Goal: Transaction & Acquisition: Download file/media

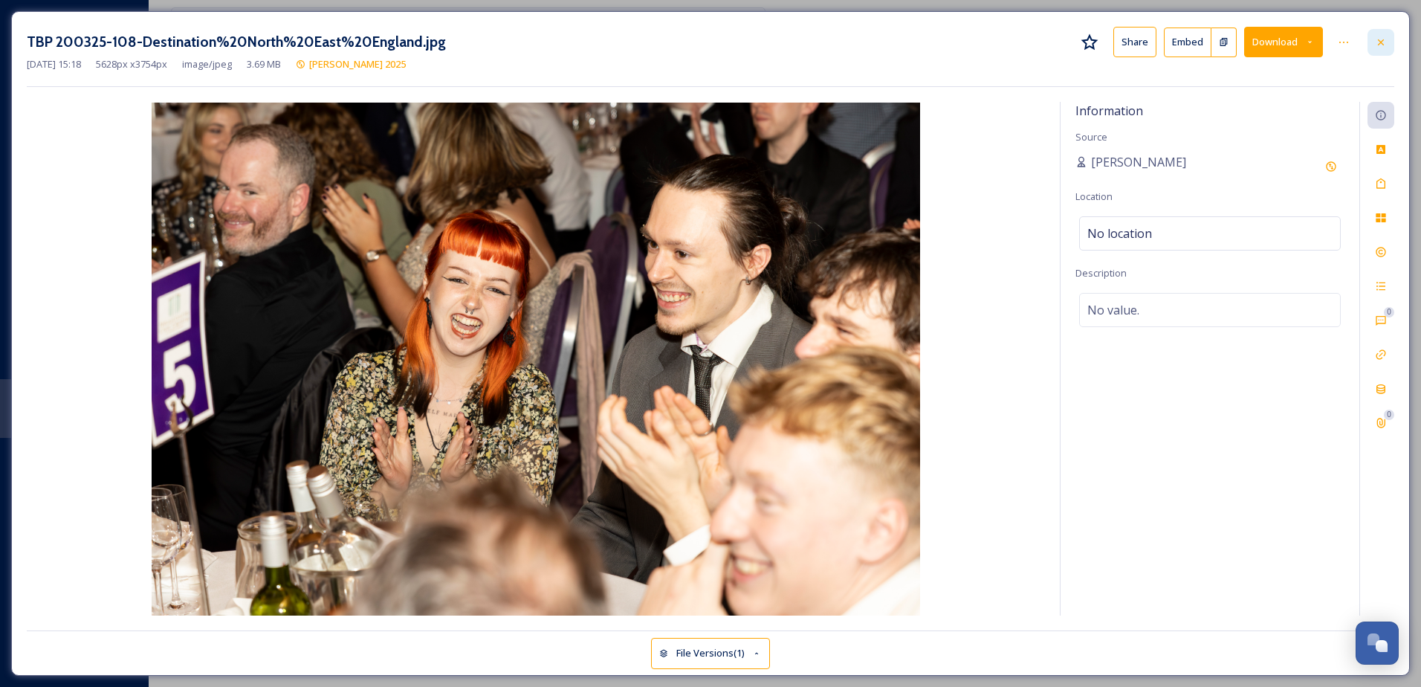
click at [1384, 42] on icon at bounding box center [1381, 42] width 12 height 12
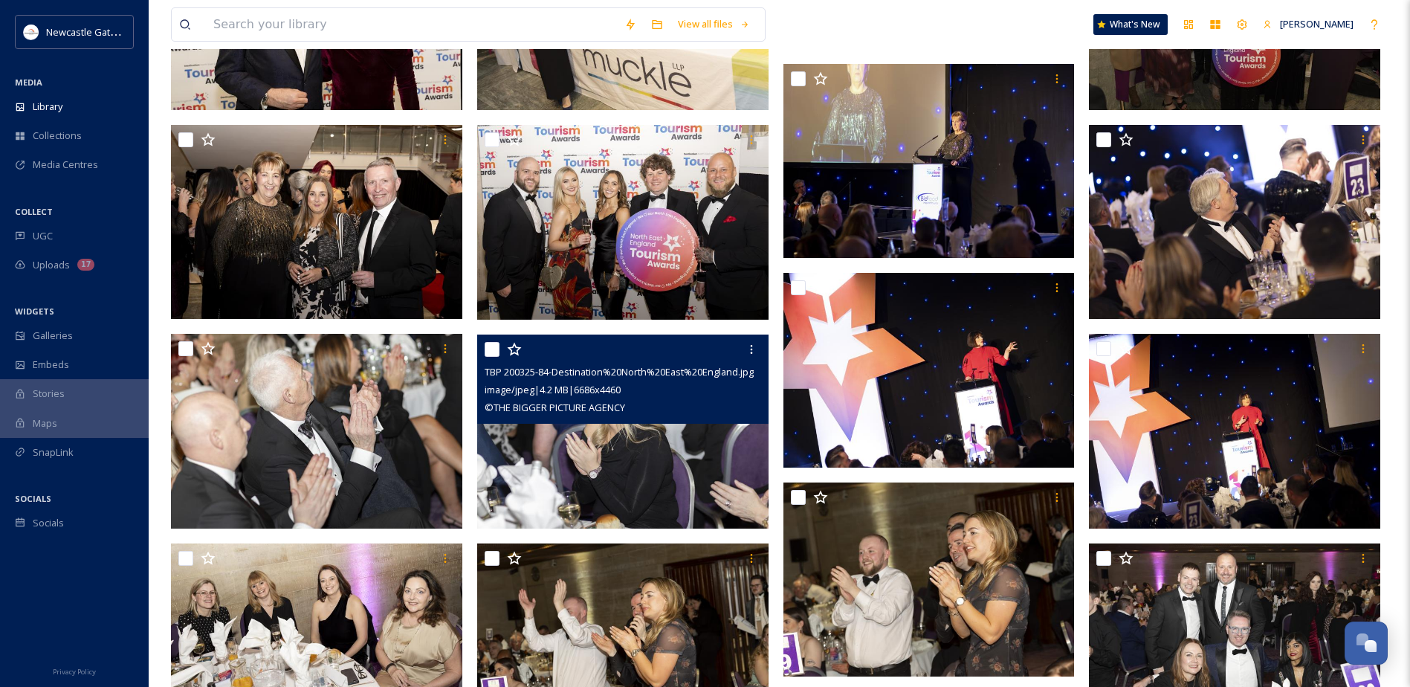
scroll to position [4088, 0]
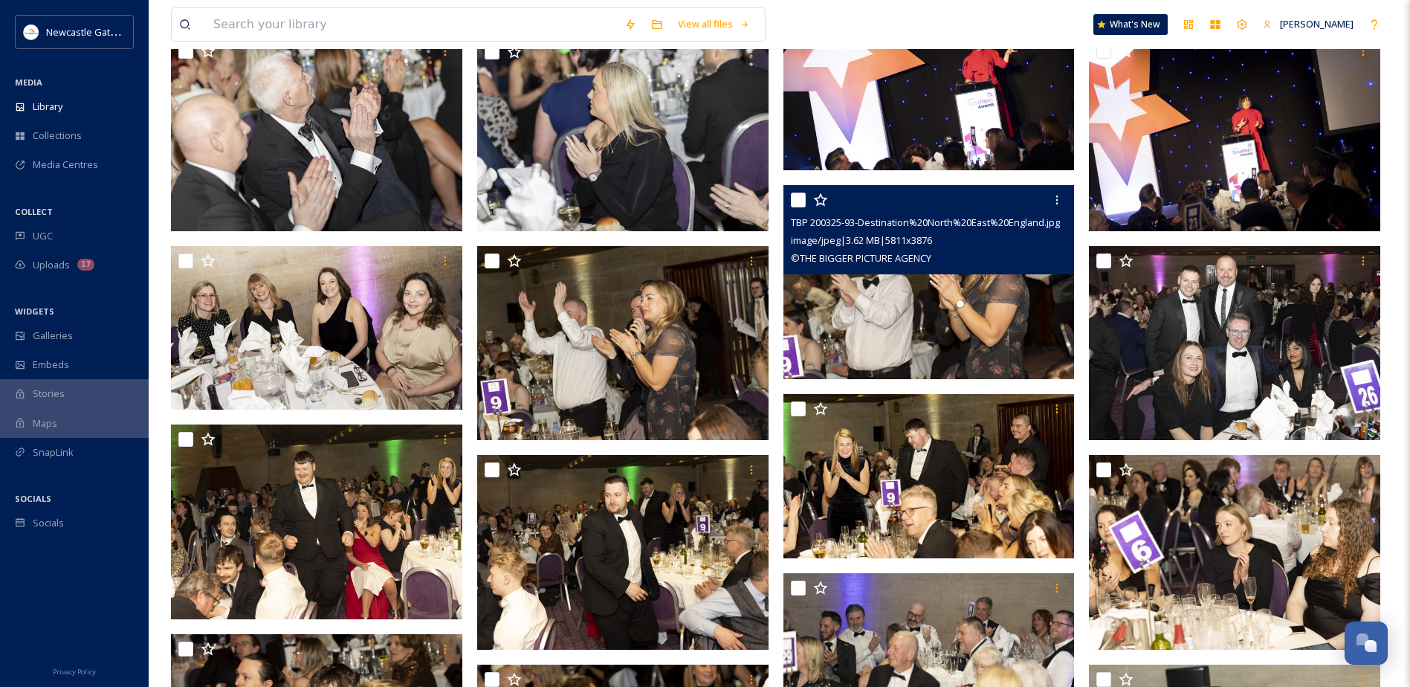
click at [890, 335] on img at bounding box center [928, 282] width 291 height 195
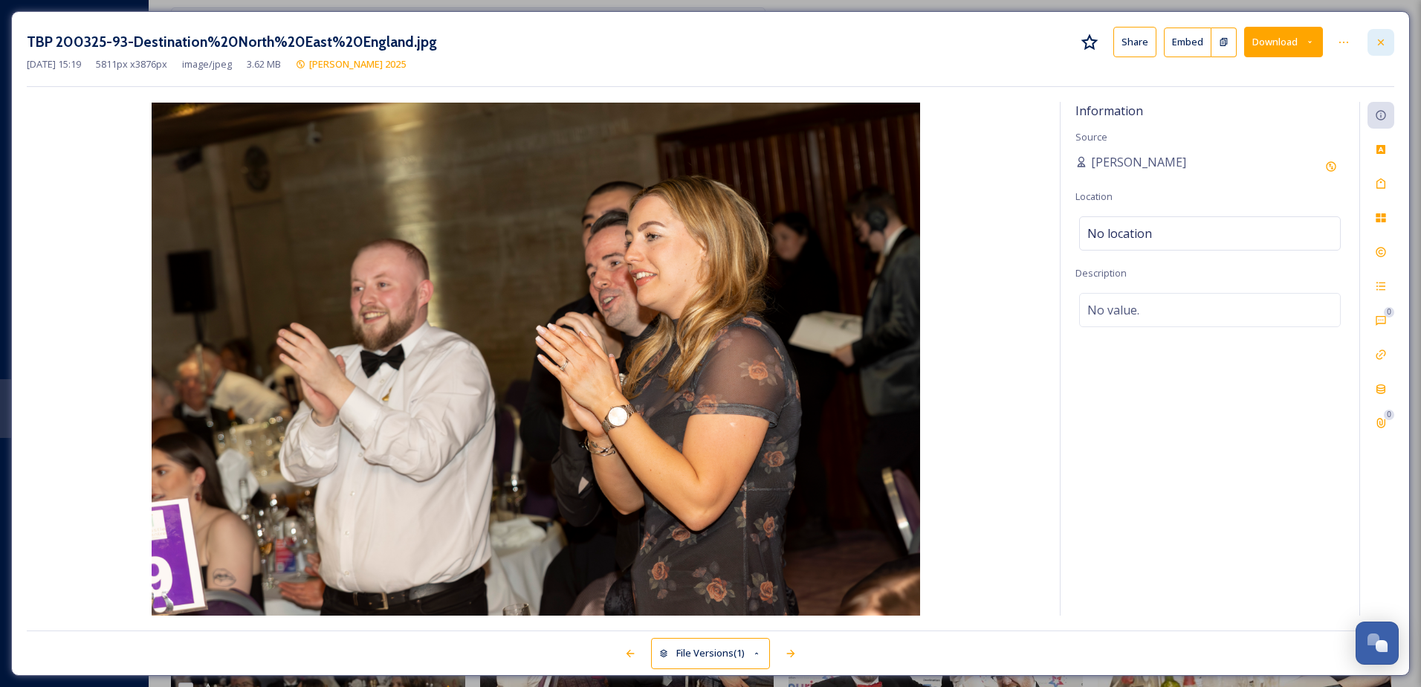
click at [1385, 45] on icon at bounding box center [1381, 42] width 12 height 12
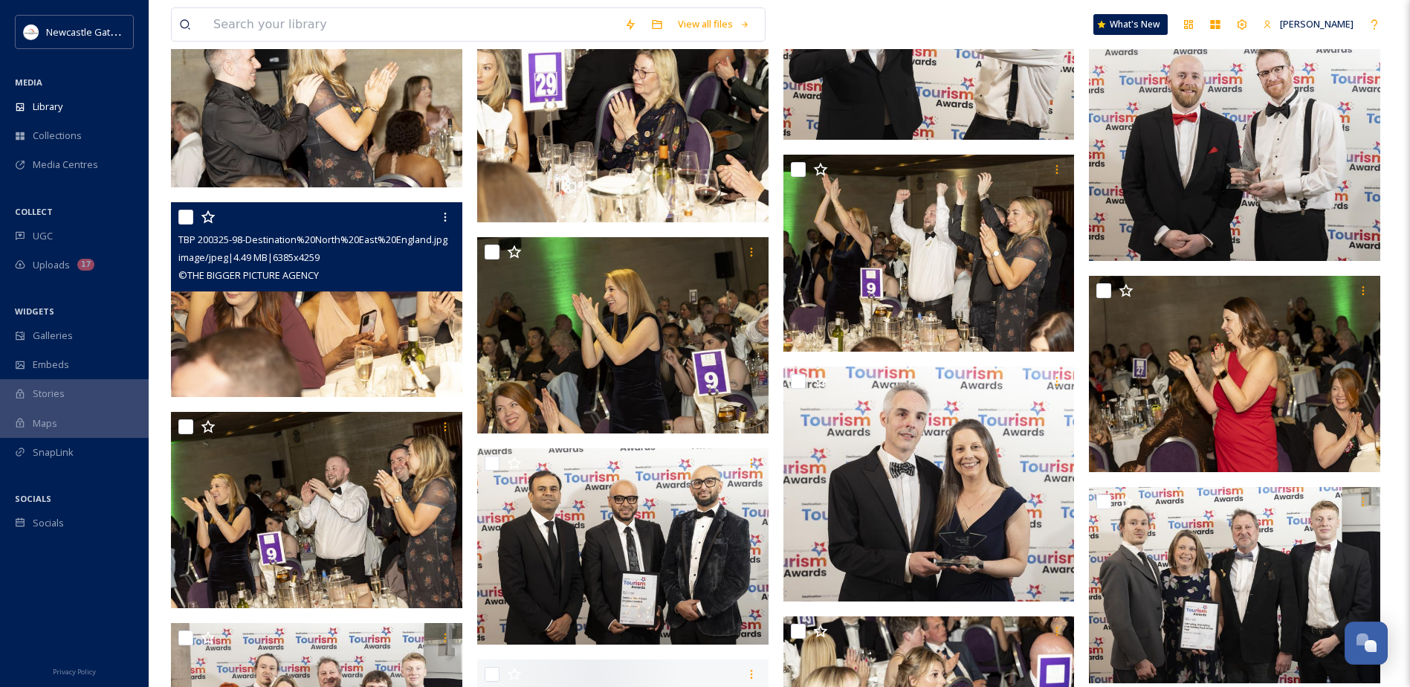
scroll to position [4980, 0]
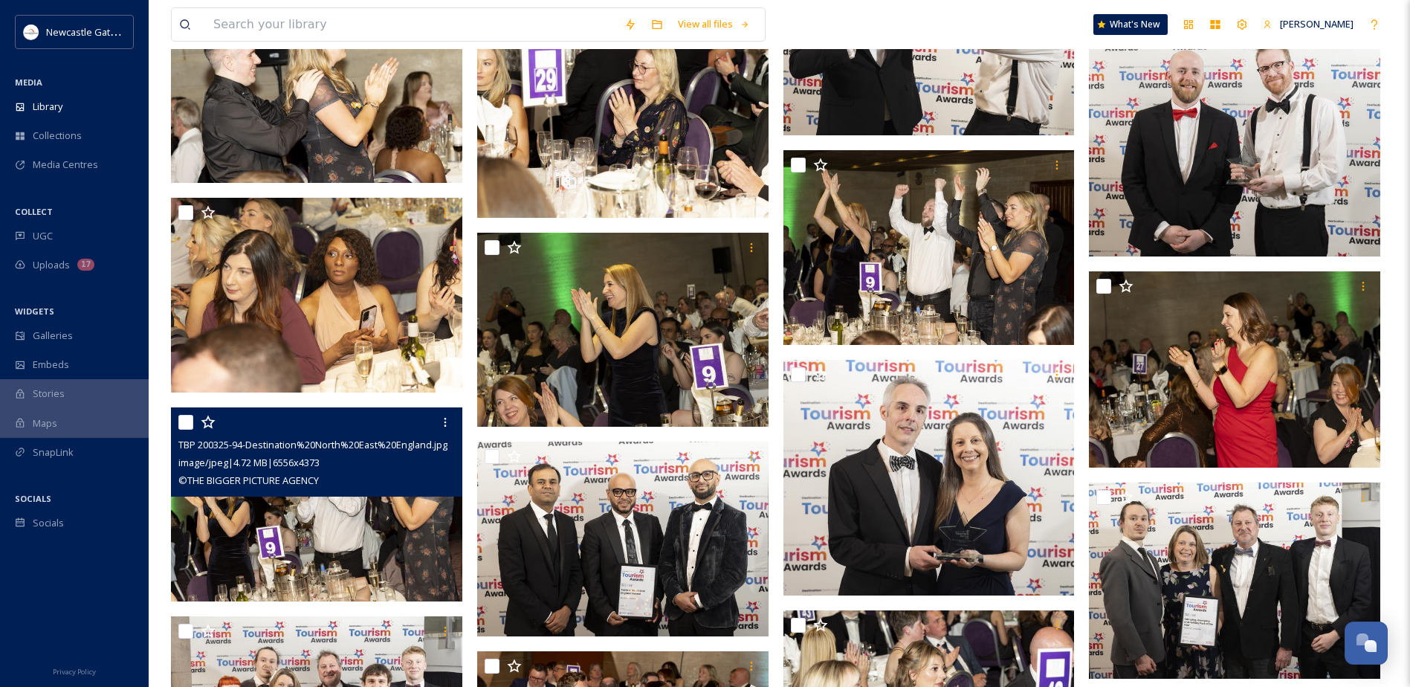
click at [305, 544] on img at bounding box center [316, 504] width 291 height 195
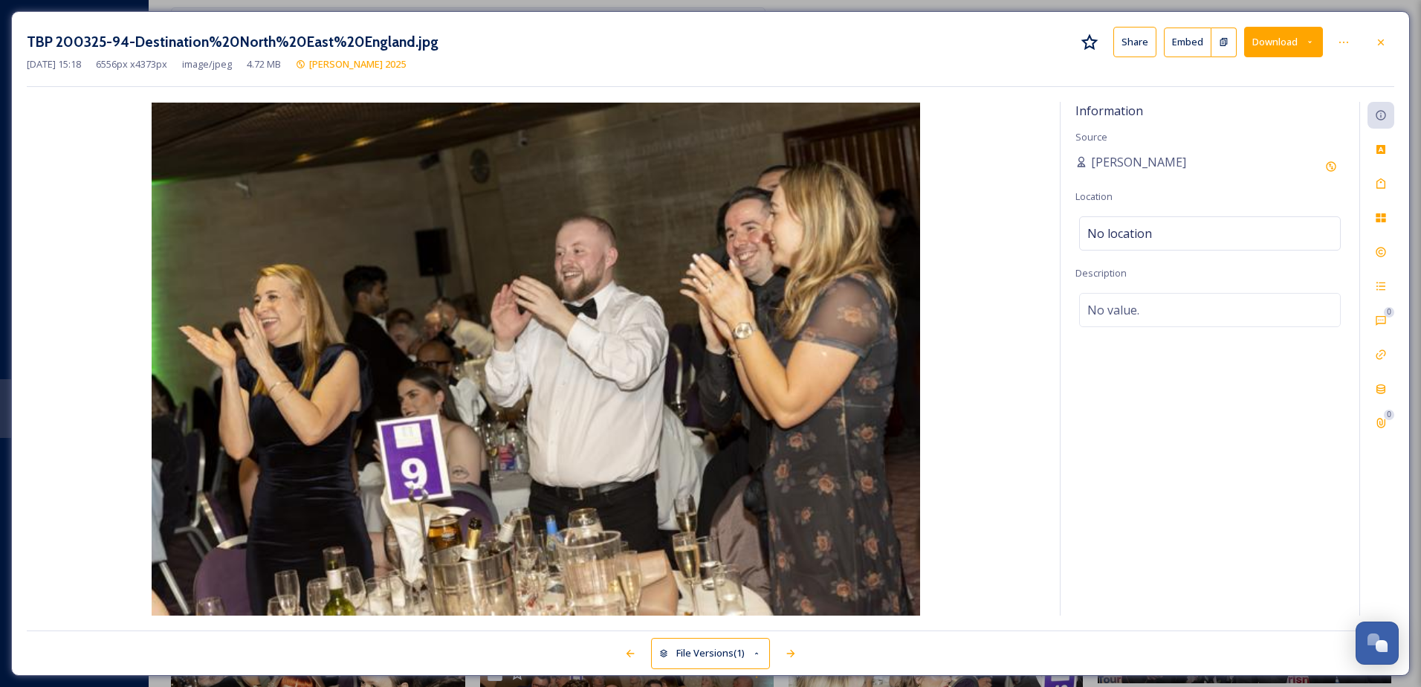
click at [1266, 46] on button "Download" at bounding box center [1283, 42] width 79 height 30
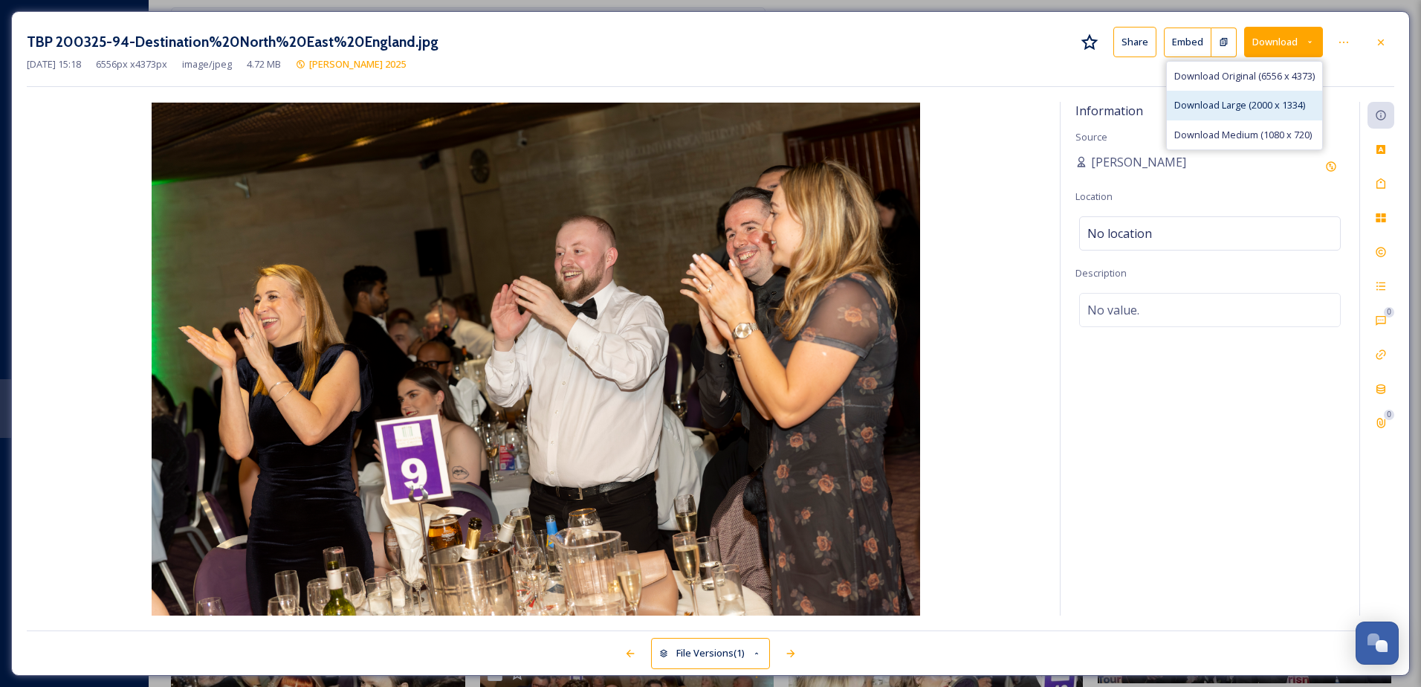
click at [1226, 103] on span "Download Large (2000 x 1334)" at bounding box center [1239, 105] width 131 height 14
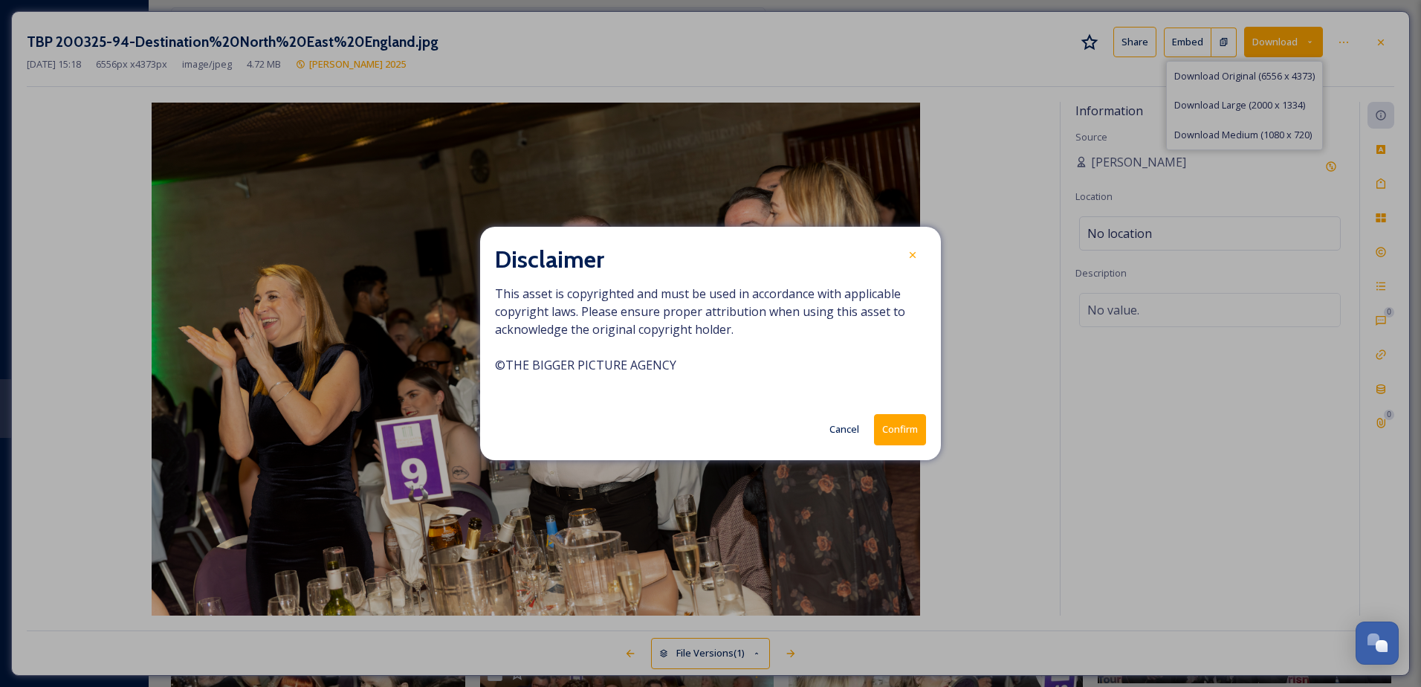
click at [908, 424] on button "Confirm" at bounding box center [900, 429] width 52 height 30
